Goal: Information Seeking & Learning: Learn about a topic

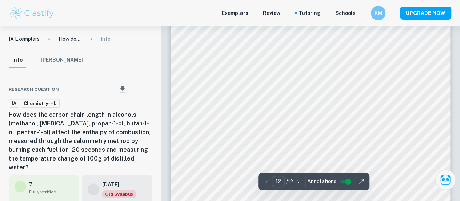
scroll to position [4354, 0]
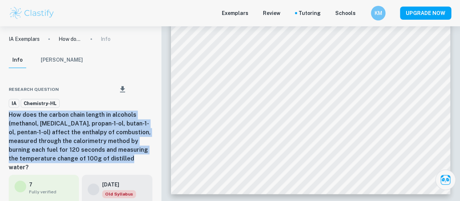
drag, startPoint x: 9, startPoint y: 114, endPoint x: 100, endPoint y: 158, distance: 101.1
click at [100, 158] on h6 "How does the carbon chain length in alcohols (methanol, [MEDICAL_DATA], propan-…" at bounding box center [81, 140] width 144 height 61
copy h6 "How does the carbon chain length in alcohols (methanol, [MEDICAL_DATA], propan-…"
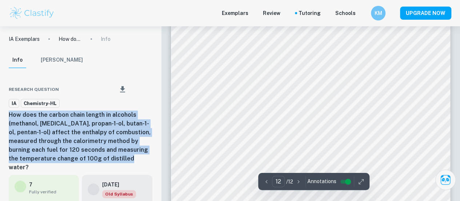
scroll to position [4267, 0]
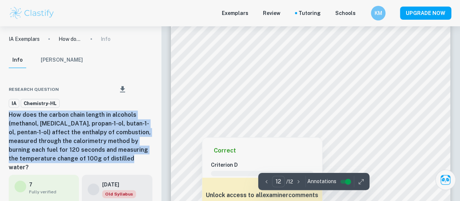
copy h6 "How does the carbon chain length in alcohols (methanol, [MEDICAL_DATA], propan-…"
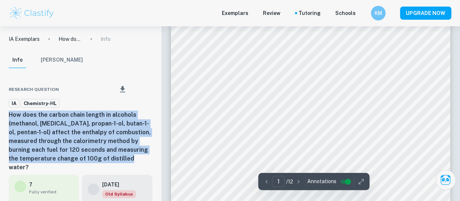
scroll to position [0, 0]
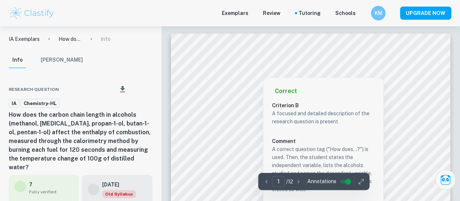
click at [108, 67] on div "Info [PERSON_NAME]" at bounding box center [80, 61] width 155 height 19
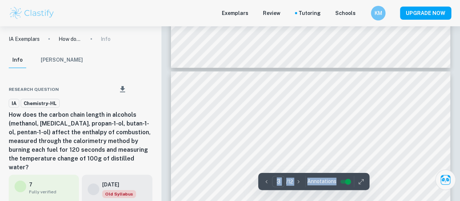
scroll to position [1041, 0]
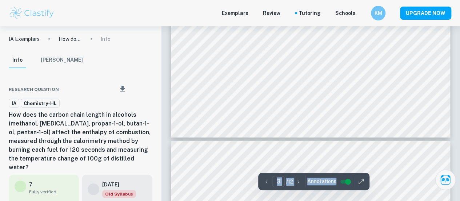
type input "4"
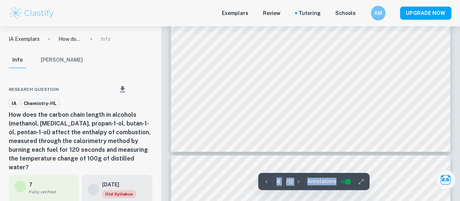
scroll to position [1430, 0]
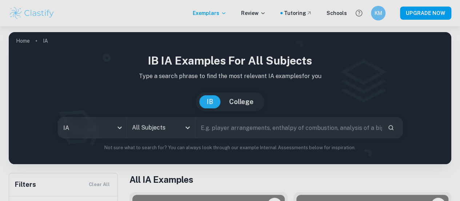
click at [157, 131] on input "All Subjects" at bounding box center [155, 127] width 51 height 14
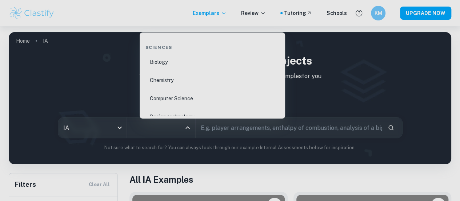
scroll to position [1131, 0]
click at [180, 80] on li "Chemistry" at bounding box center [213, 79] width 140 height 17
type input "Chemistry"
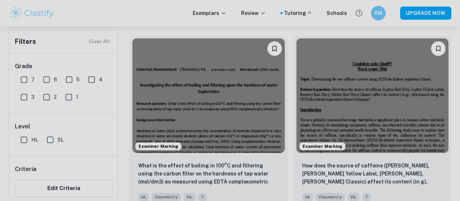
scroll to position [224, 0]
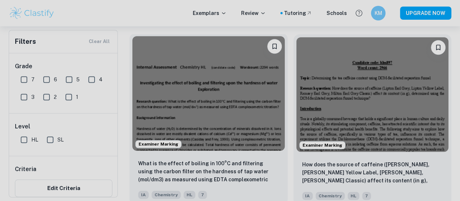
click at [194, 153] on div "What is the effect of boiling in 100°C and filtering using the carbon filter on…" at bounding box center [209, 178] width 158 height 51
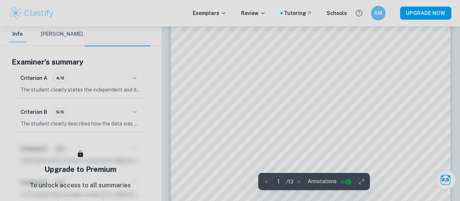
scroll to position [115, 0]
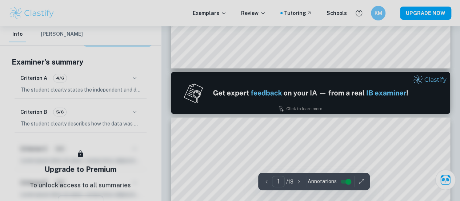
type input "2"
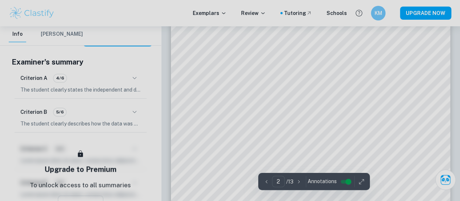
scroll to position [466, 0]
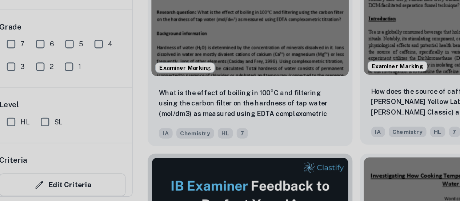
scroll to position [270, 0]
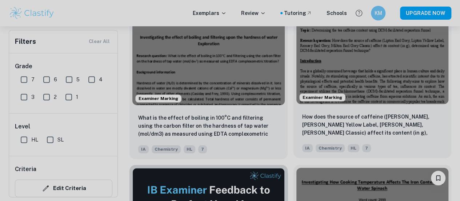
click at [303, 61] on img at bounding box center [373, 46] width 153 height 114
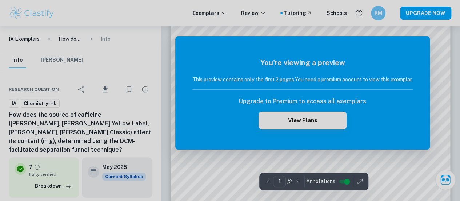
scroll to position [122, 0]
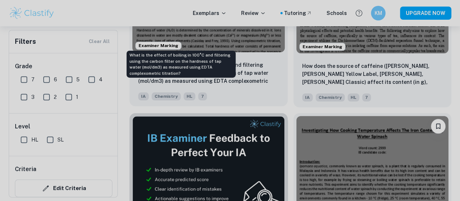
scroll to position [322, 0]
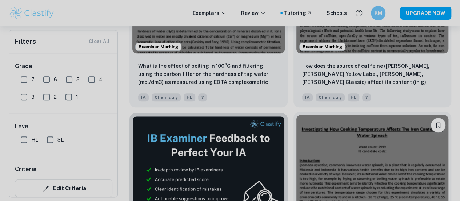
click at [297, 115] on img at bounding box center [373, 172] width 153 height 114
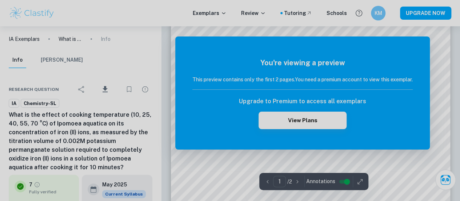
scroll to position [76, 0]
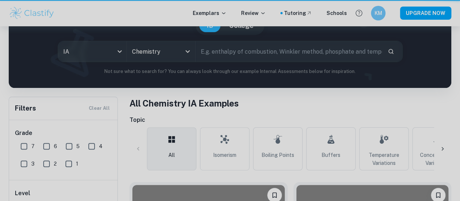
scroll to position [322, 0]
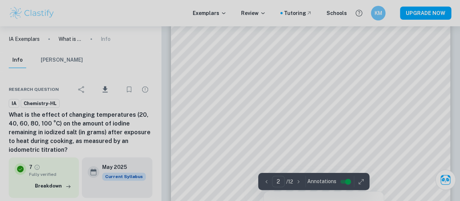
scroll to position [455, 0]
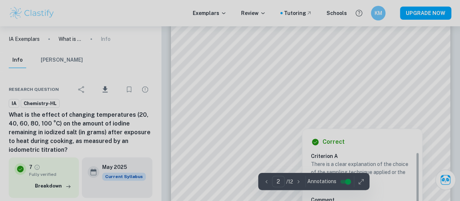
type input "1"
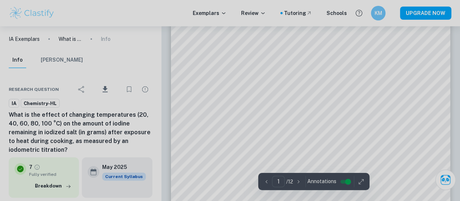
scroll to position [0, 0]
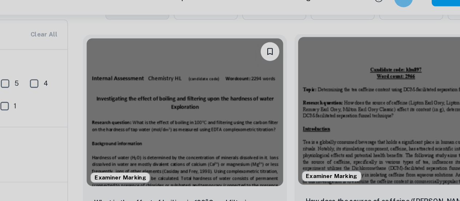
scroll to position [216, 0]
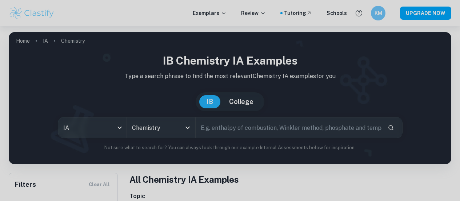
scroll to position [216, 0]
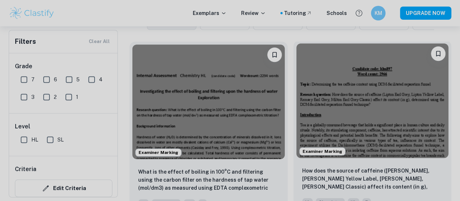
click at [297, 93] on img at bounding box center [373, 100] width 153 height 114
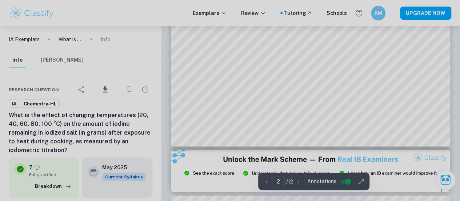
scroll to position [279, 0]
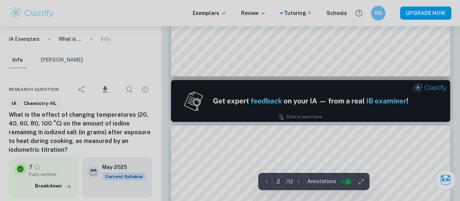
type input "1"
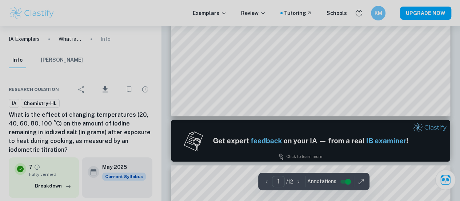
scroll to position [0, 0]
